Goal: Task Accomplishment & Management: Manage account settings

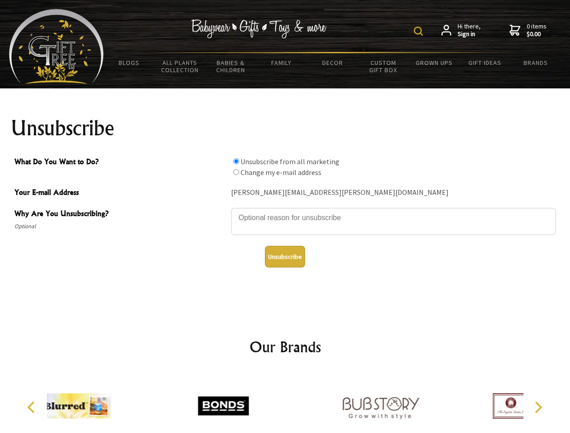
click at [420, 31] on img at bounding box center [418, 31] width 9 height 9
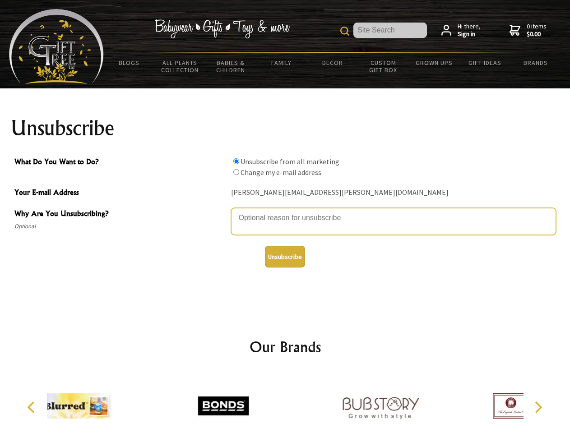
click at [285, 211] on textarea "Why Are You Unsubscribing?" at bounding box center [393, 221] width 325 height 27
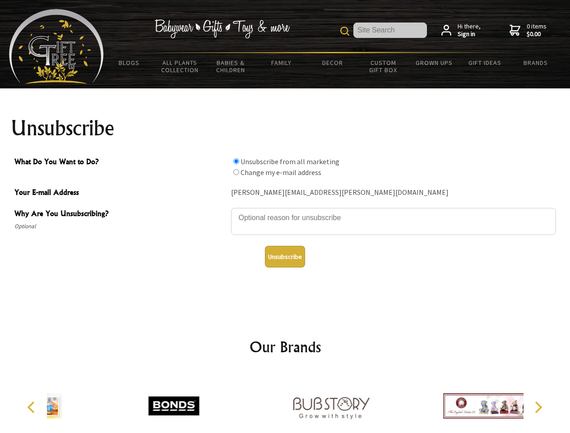
click at [236, 161] on input "What Do You Want to Do?" at bounding box center [236, 161] width 6 height 6
click at [236, 172] on input "What Do You Want to Do?" at bounding box center [236, 172] width 6 height 6
radio input "true"
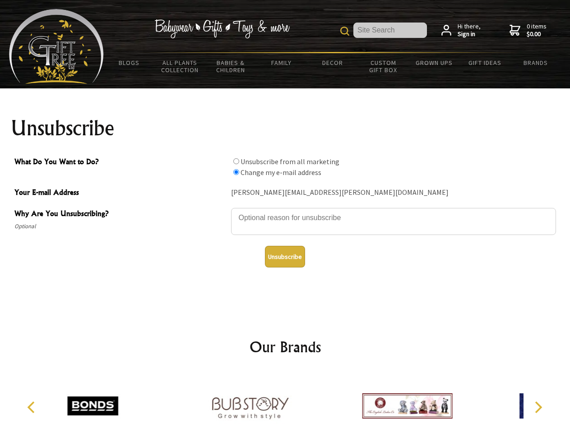
click at [285, 257] on button "Unsubscribe" at bounding box center [285, 257] width 40 height 22
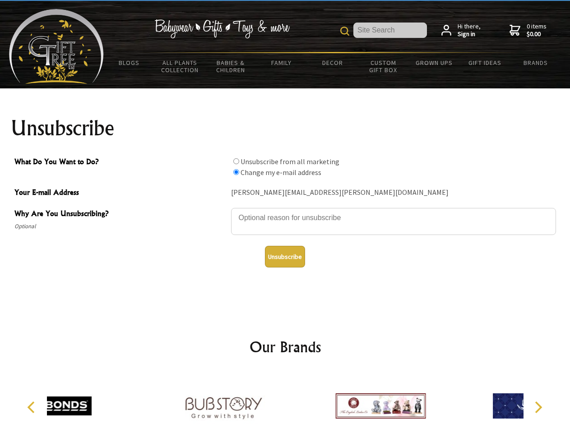
click at [285, 402] on div at bounding box center [223, 407] width 157 height 70
click at [32, 407] on icon "Previous" at bounding box center [32, 408] width 12 height 12
click at [538, 407] on icon "Next" at bounding box center [538, 408] width 12 height 12
